Goal: Check status: Check status

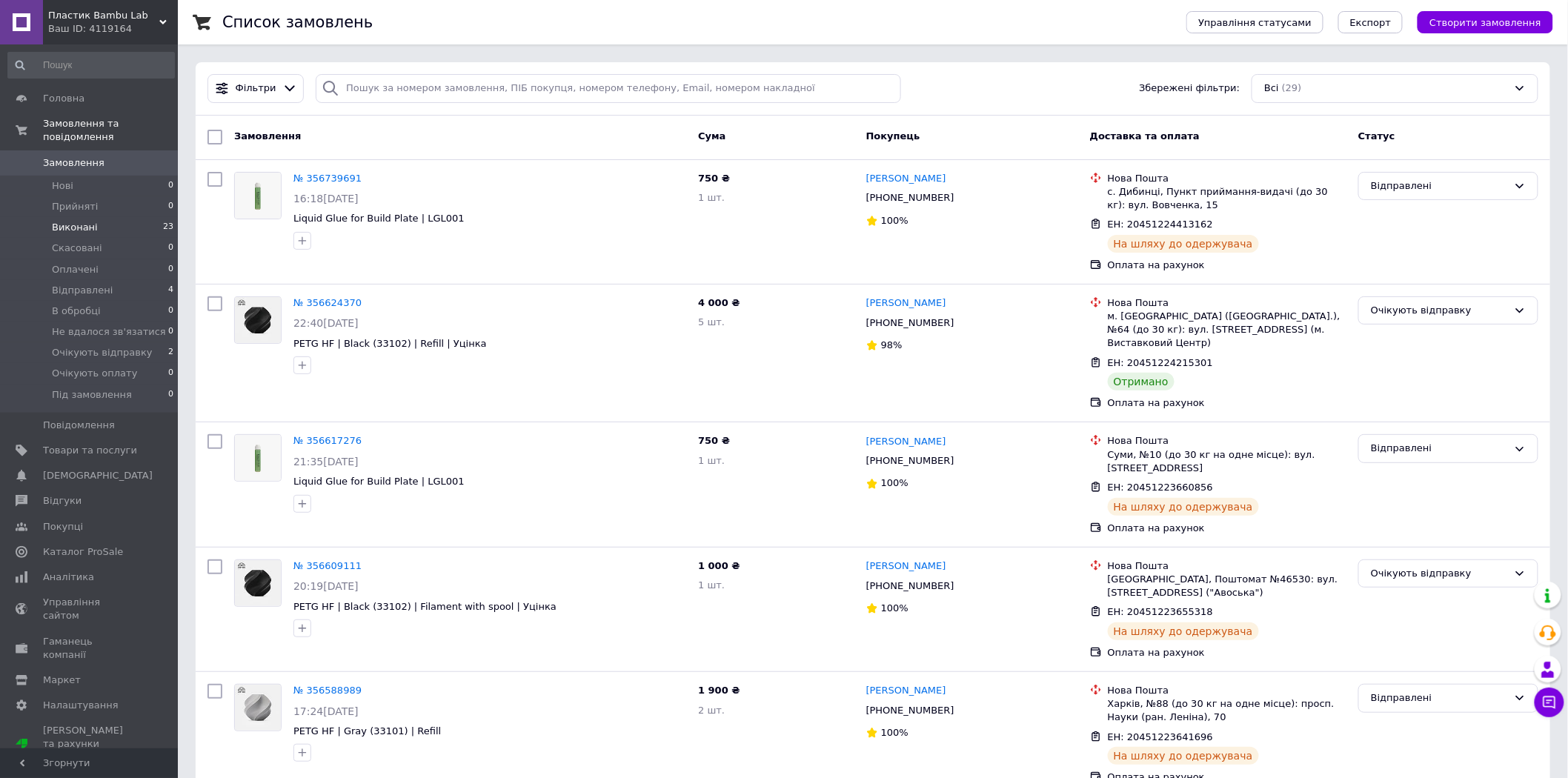
click at [124, 217] on li "Виконані 23" at bounding box center [91, 227] width 182 height 21
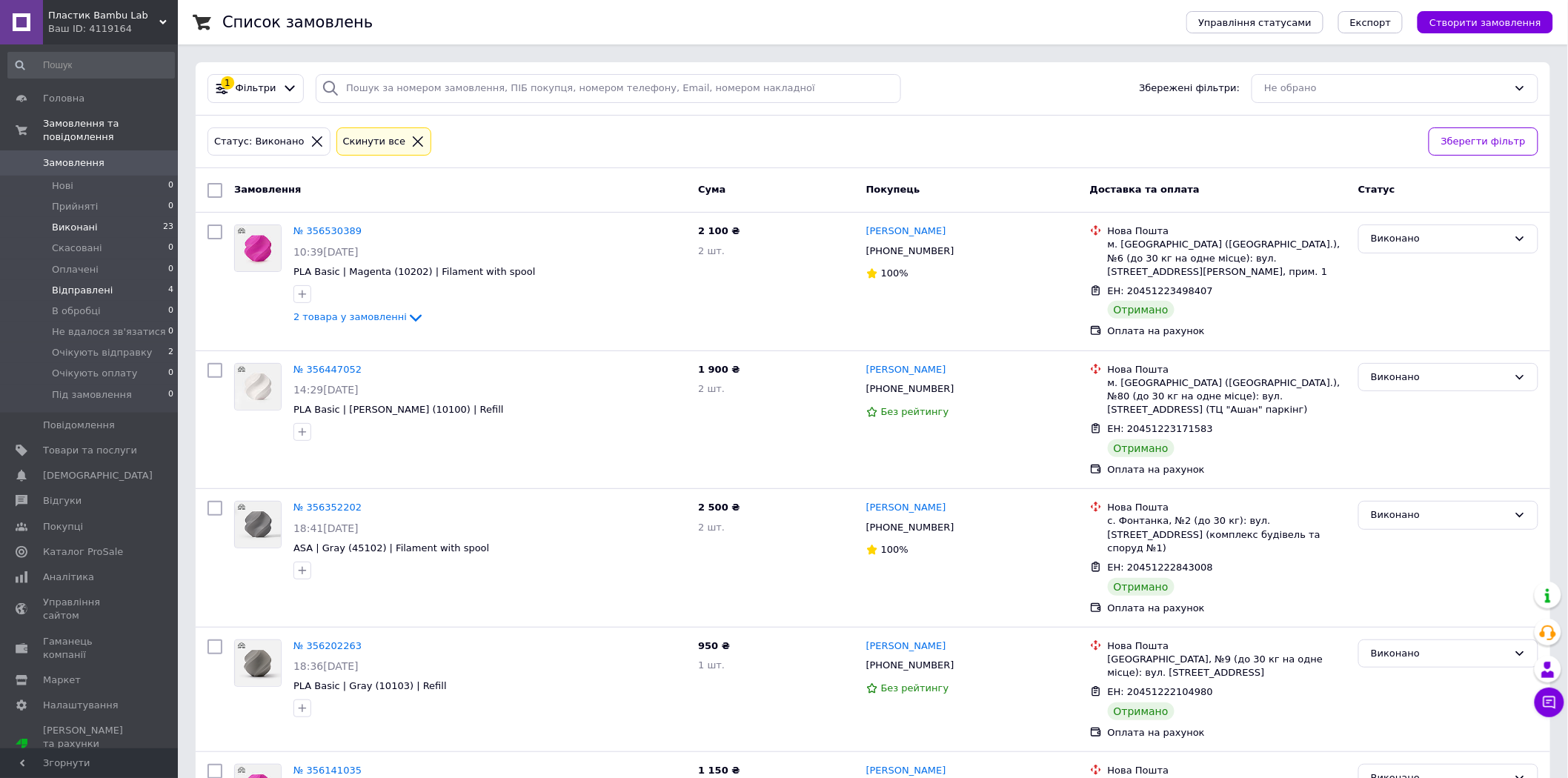
click at [97, 284] on span "Відправлені" at bounding box center [82, 290] width 60 height 13
